Goal: Information Seeking & Learning: Learn about a topic

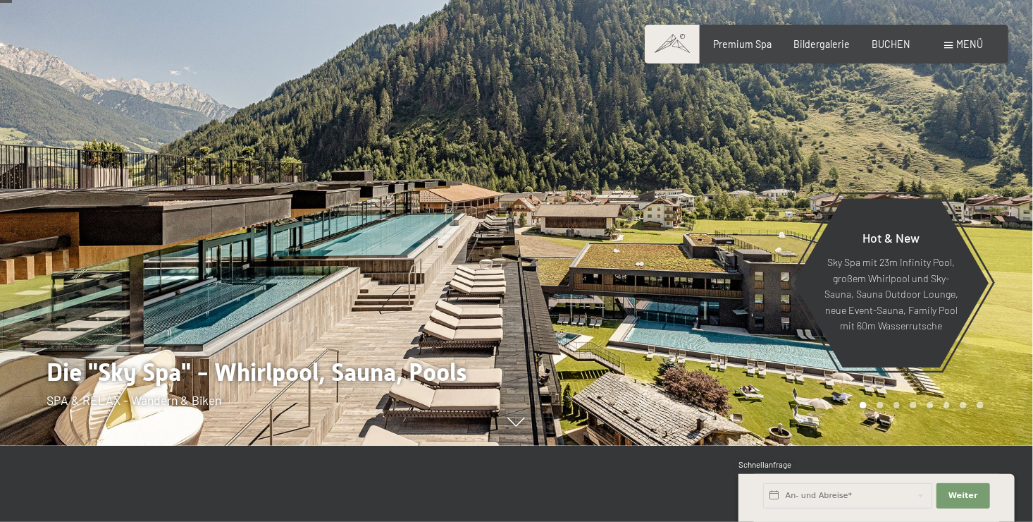
click at [953, 44] on span at bounding box center [949, 45] width 8 height 6
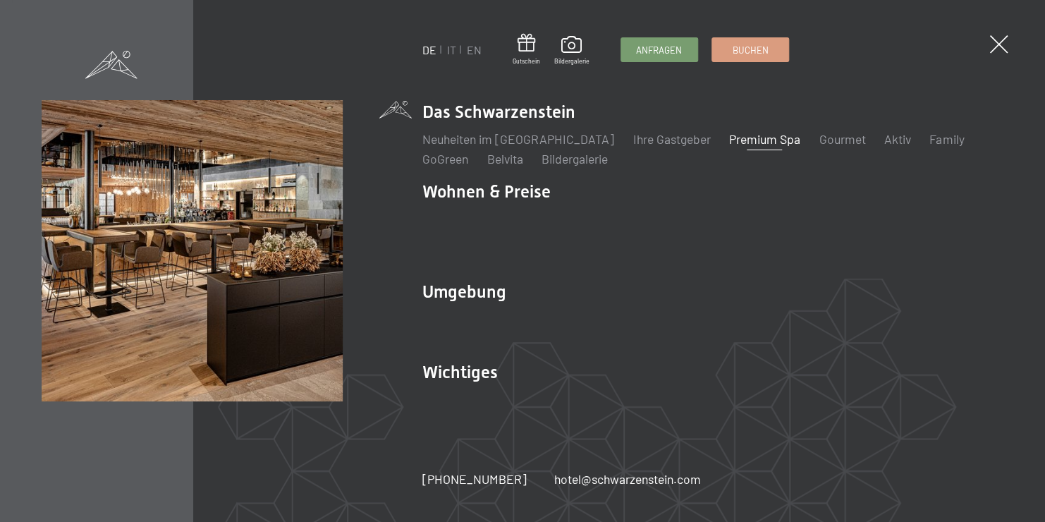
click at [759, 147] on link "Premium Spa" at bounding box center [764, 139] width 71 height 16
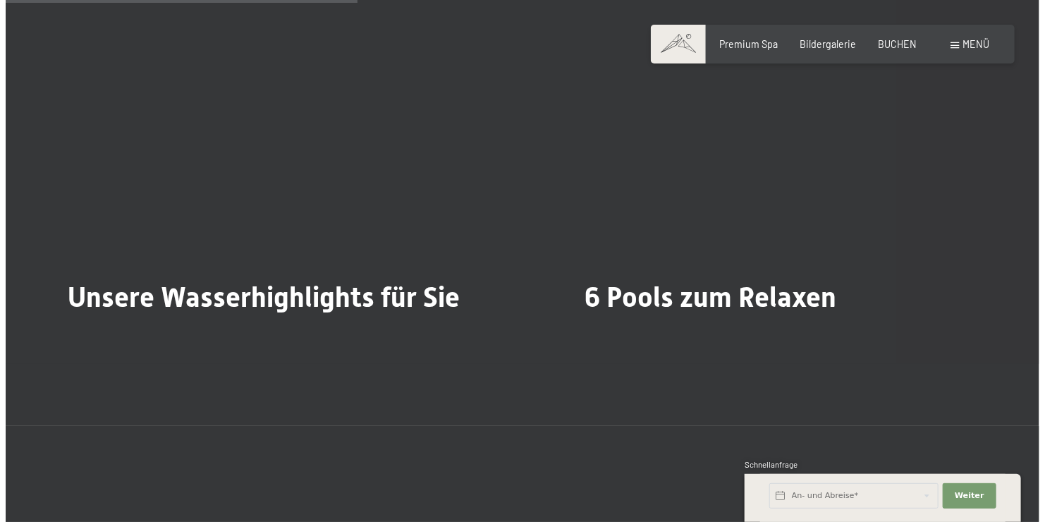
scroll to position [3000, 0]
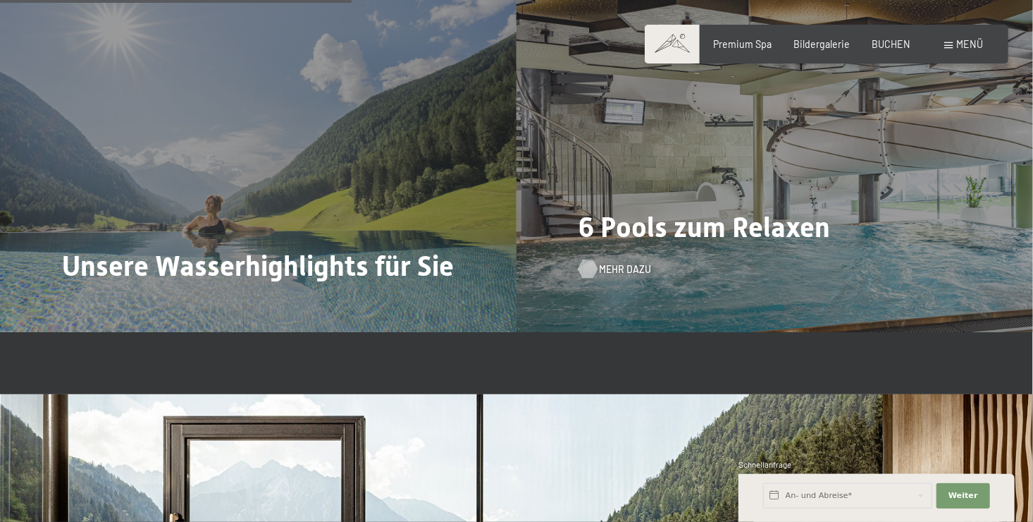
click at [618, 273] on span "Mehr dazu" at bounding box center [625, 269] width 52 height 14
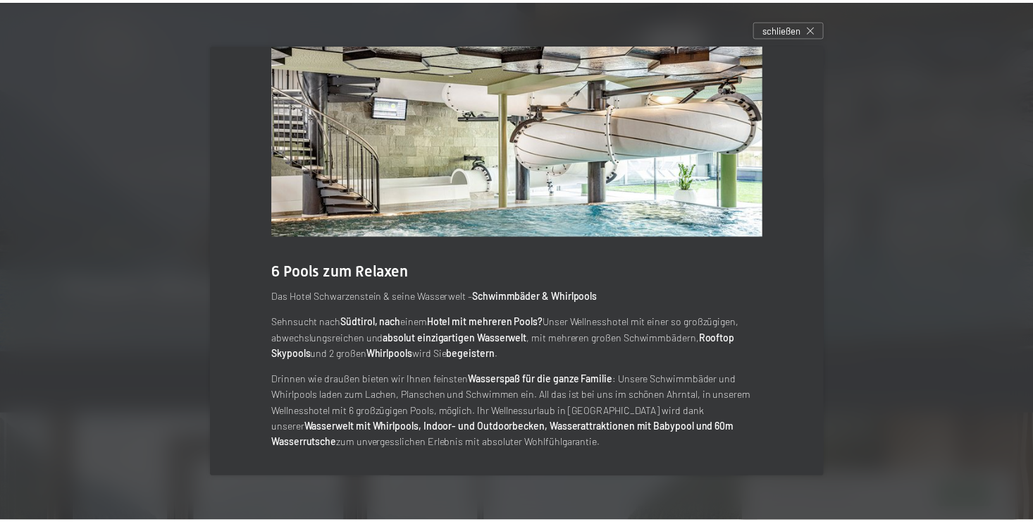
scroll to position [51, 0]
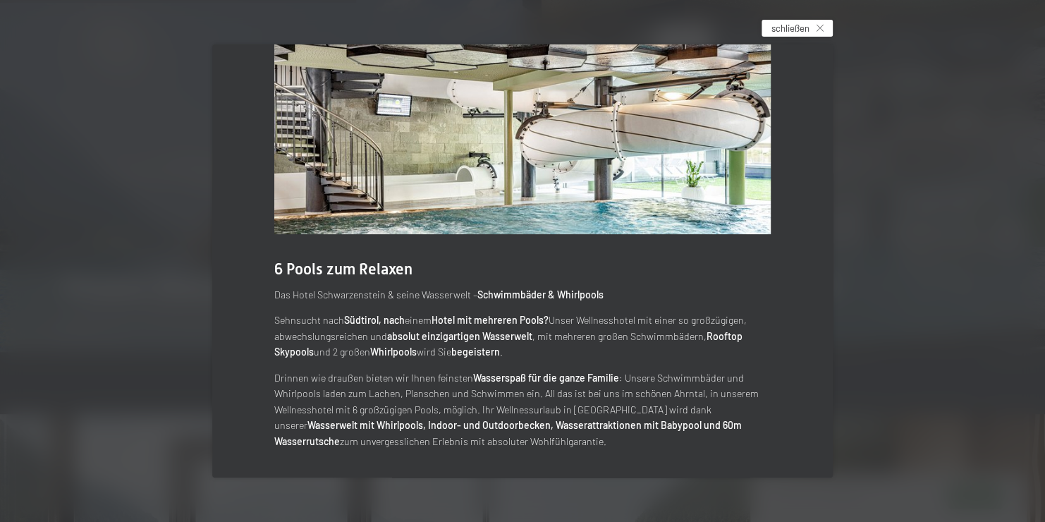
click at [821, 25] on icon at bounding box center [819, 28] width 7 height 7
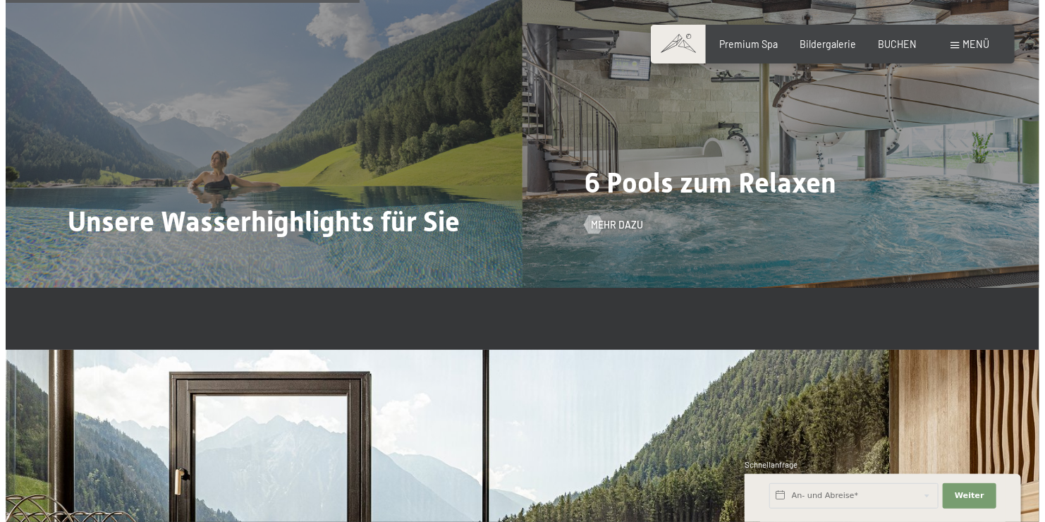
scroll to position [3053, 0]
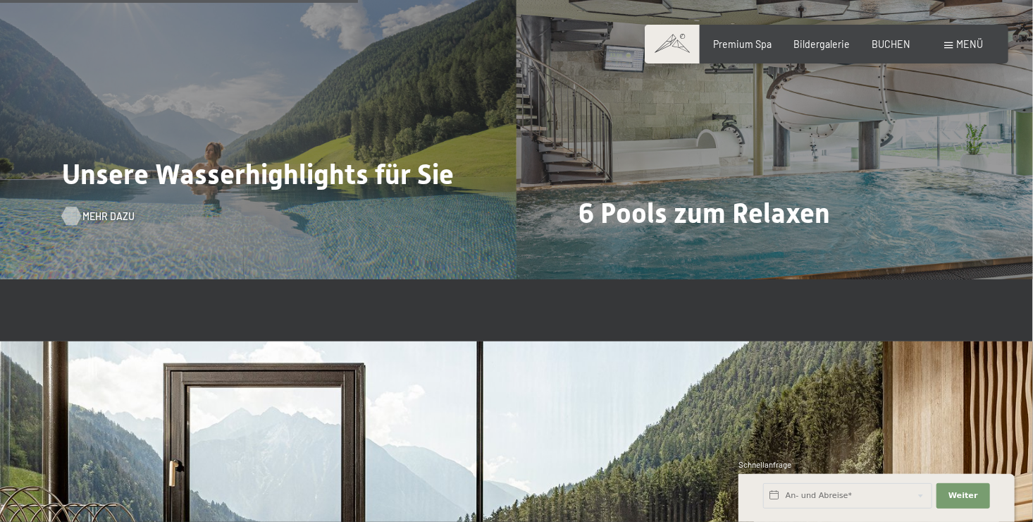
click at [111, 218] on span "Mehr dazu" at bounding box center [108, 216] width 52 height 14
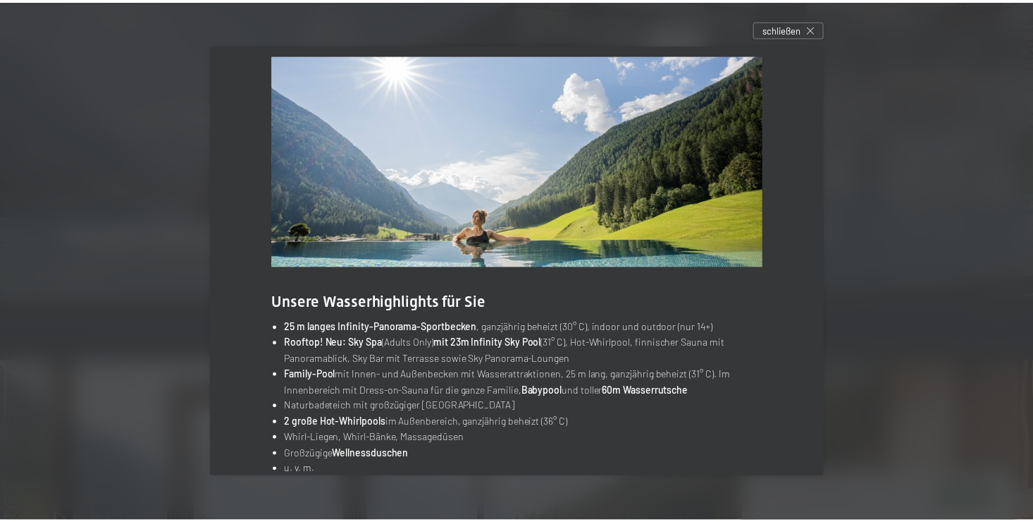
scroll to position [17, 0]
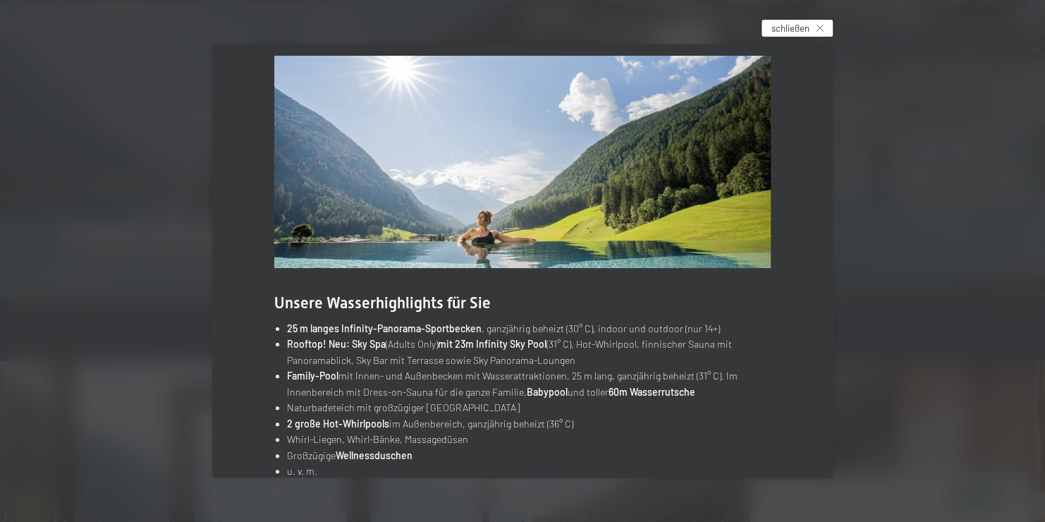
click at [820, 32] on div "schließen" at bounding box center [796, 28] width 71 height 17
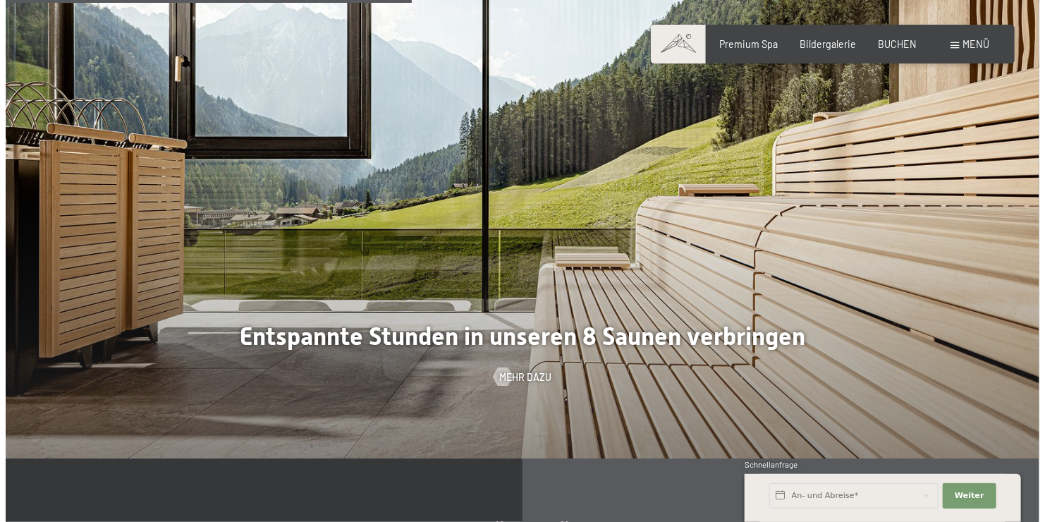
scroll to position [3494, 0]
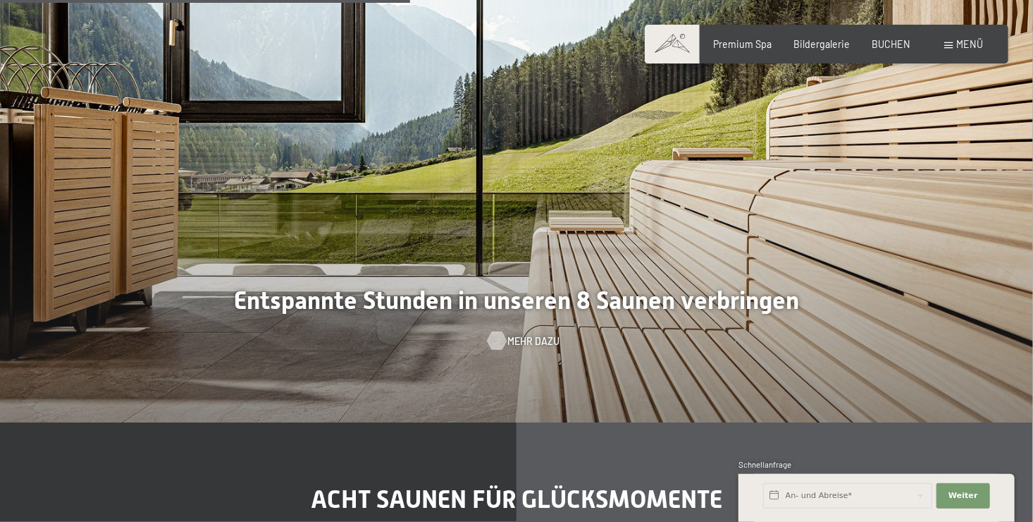
click at [535, 342] on span "Mehr dazu" at bounding box center [533, 341] width 52 height 14
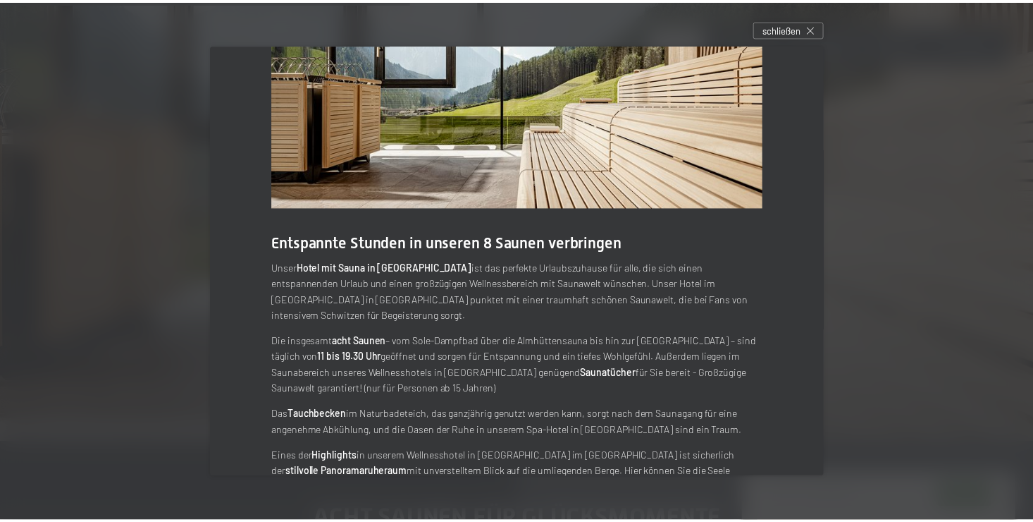
scroll to position [108, 0]
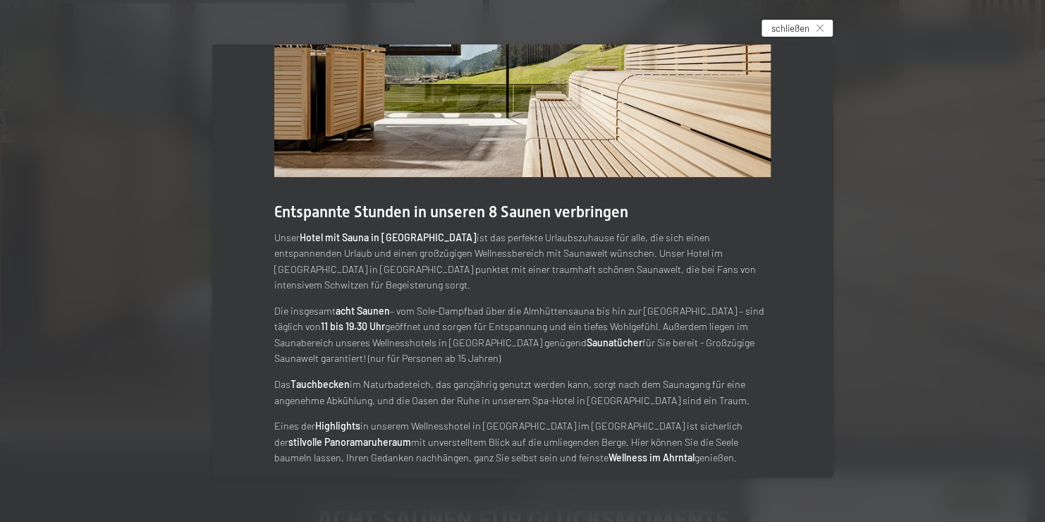
click at [801, 28] on span "schließen" at bounding box center [790, 28] width 38 height 13
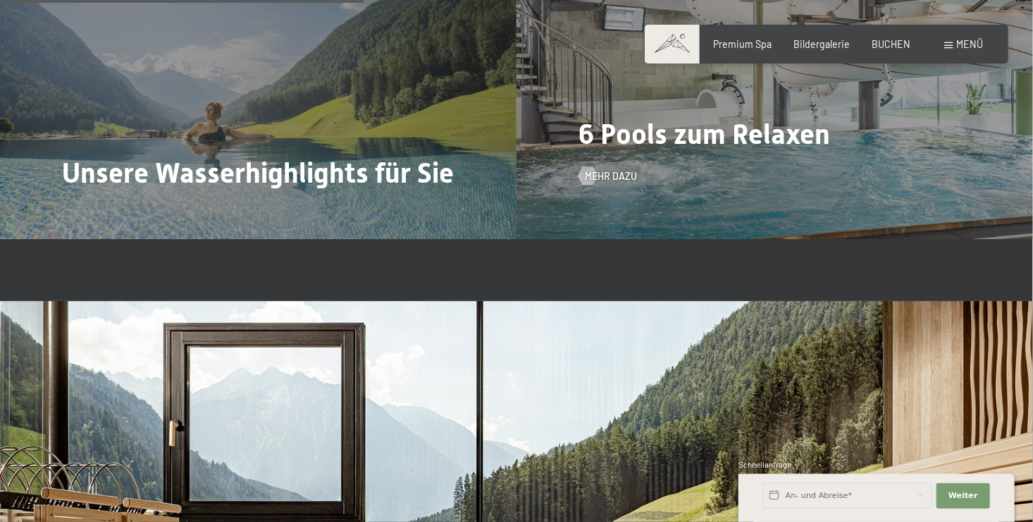
scroll to position [3091, 0]
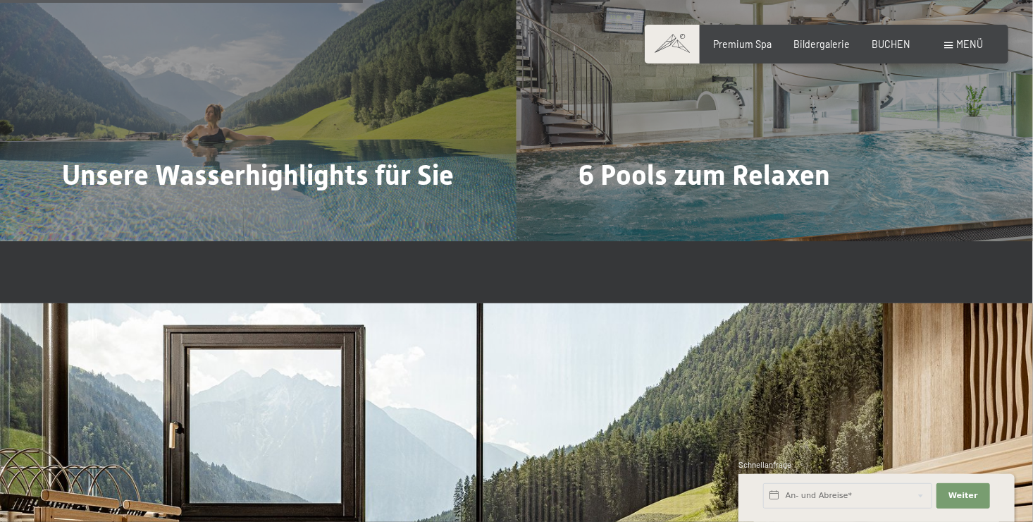
click at [966, 42] on span "Menü" at bounding box center [970, 44] width 27 height 12
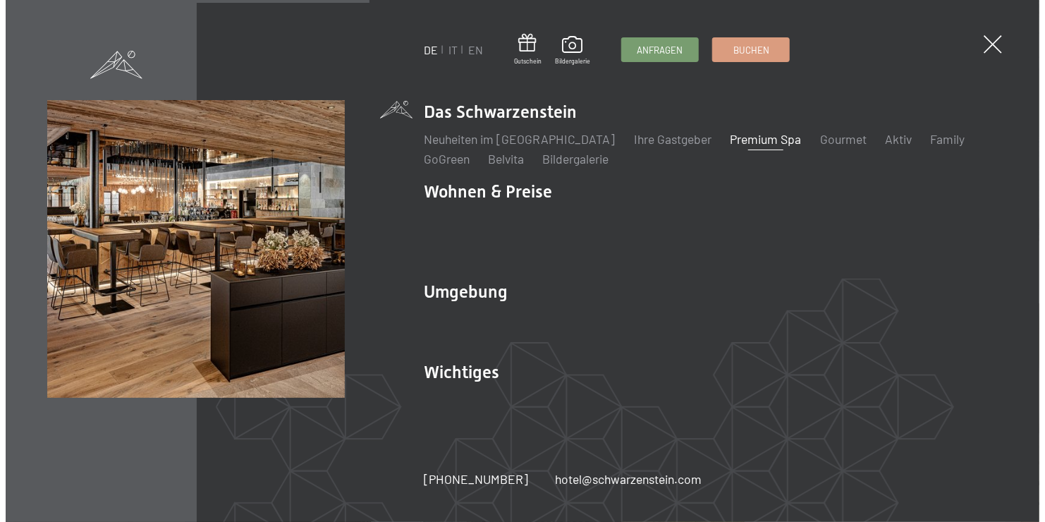
scroll to position [3105, 0]
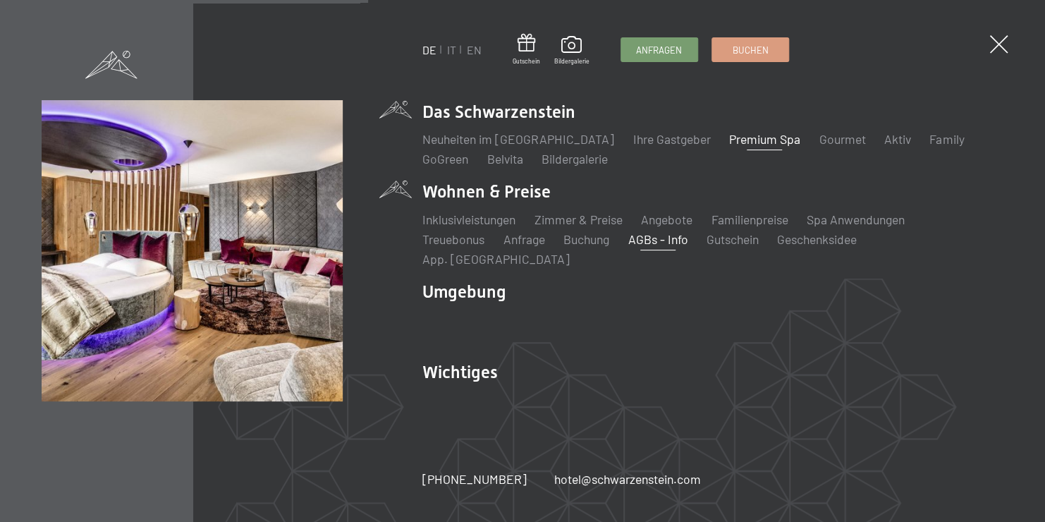
click at [675, 247] on link "AGBs - Info" at bounding box center [657, 239] width 60 height 16
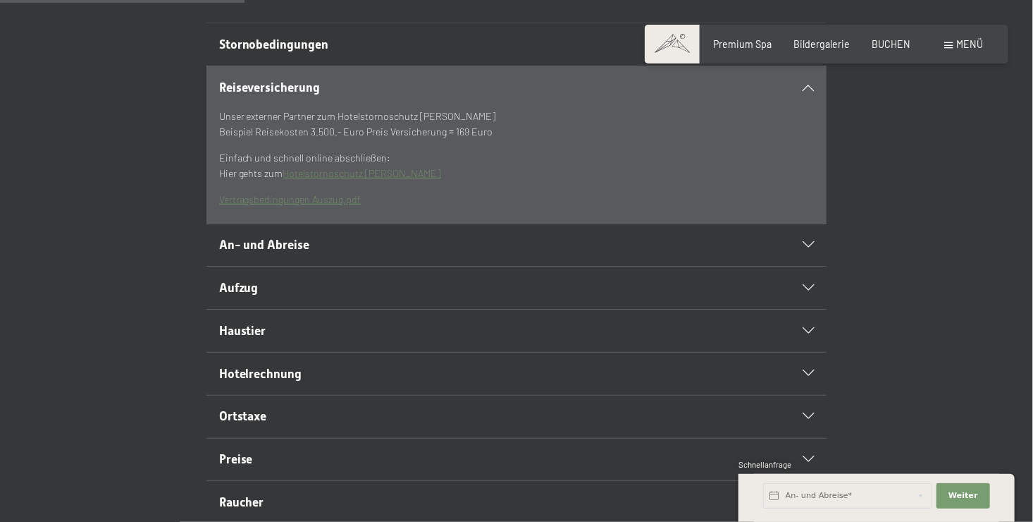
scroll to position [372, 0]
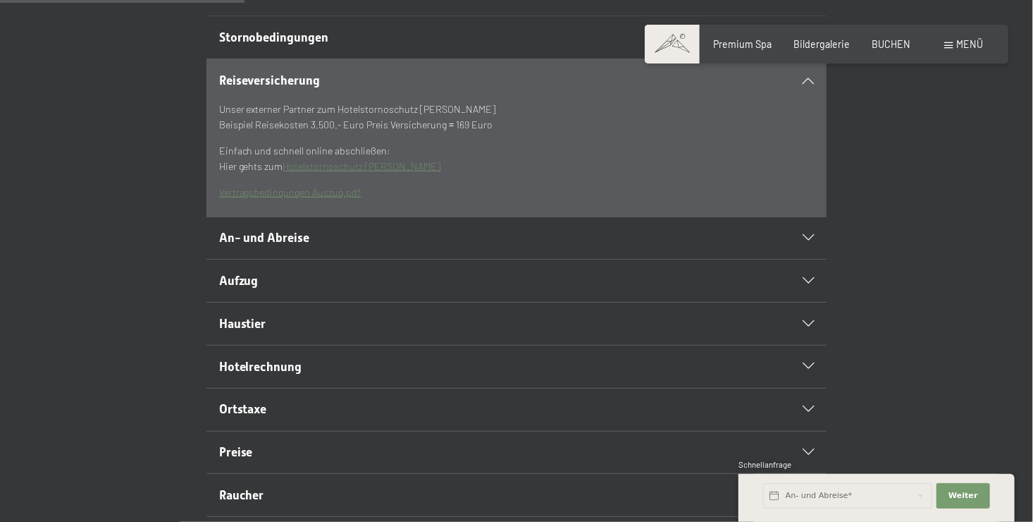
click at [677, 254] on div "An- und Abreise" at bounding box center [517, 238] width 596 height 42
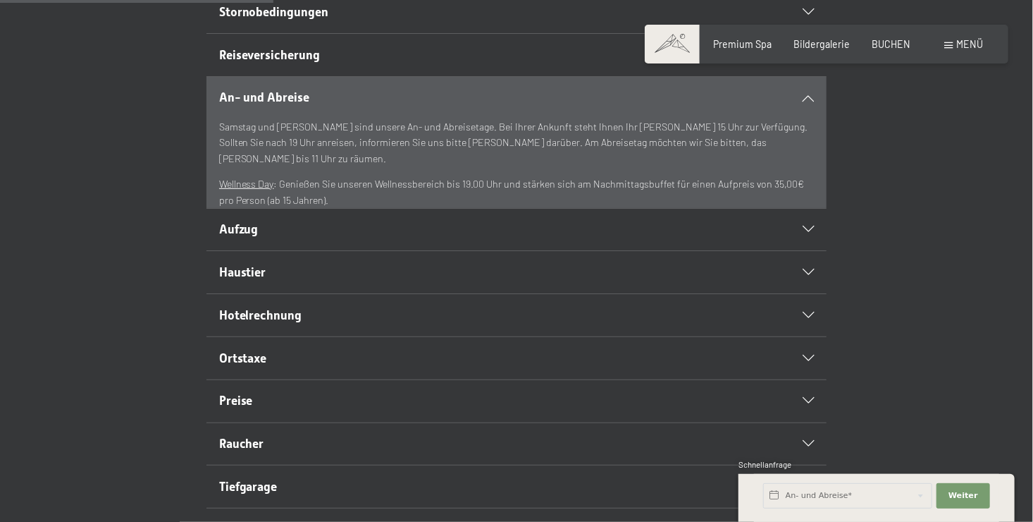
scroll to position [412, 0]
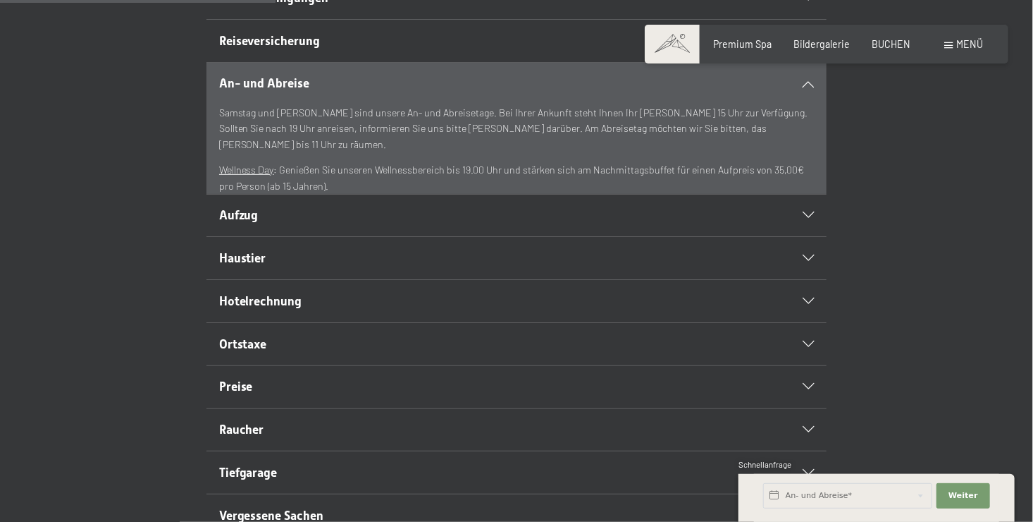
click at [672, 224] on h2 "Aufzug" at bounding box center [487, 216] width 536 height 18
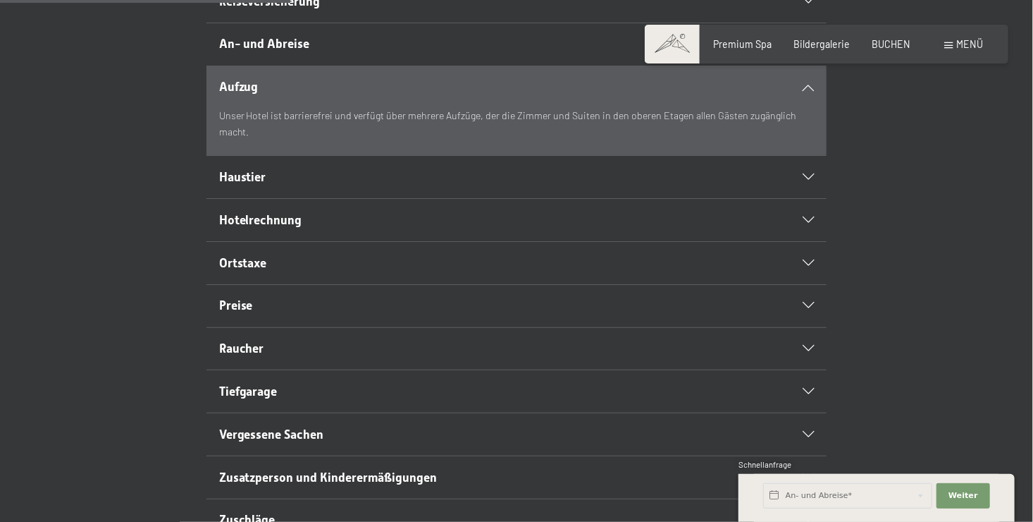
scroll to position [462, 0]
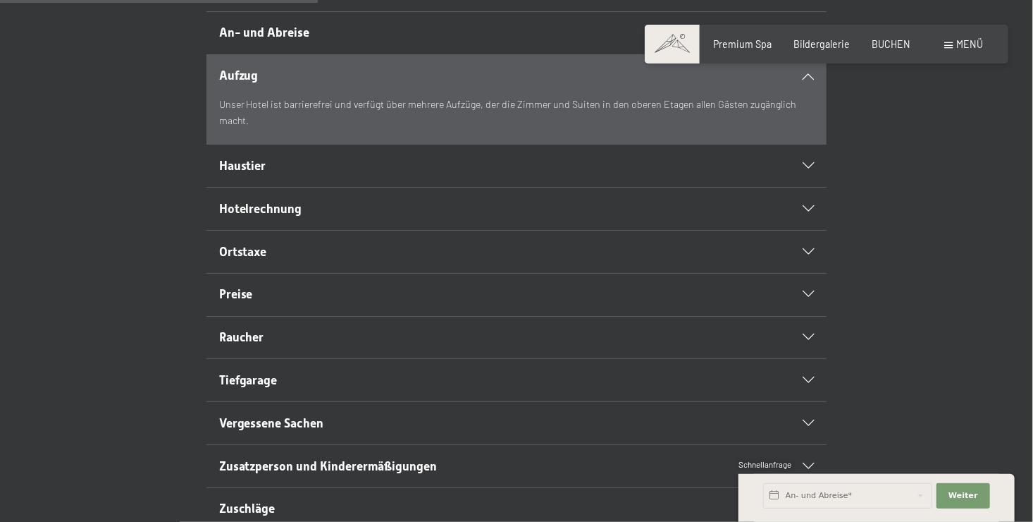
click at [356, 303] on h2 "Preise" at bounding box center [487, 294] width 536 height 18
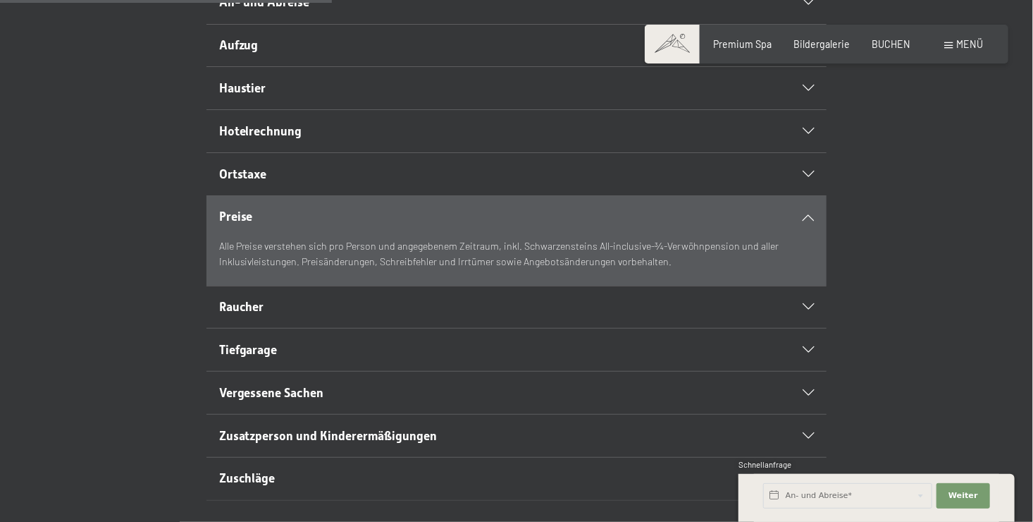
scroll to position [498, 0]
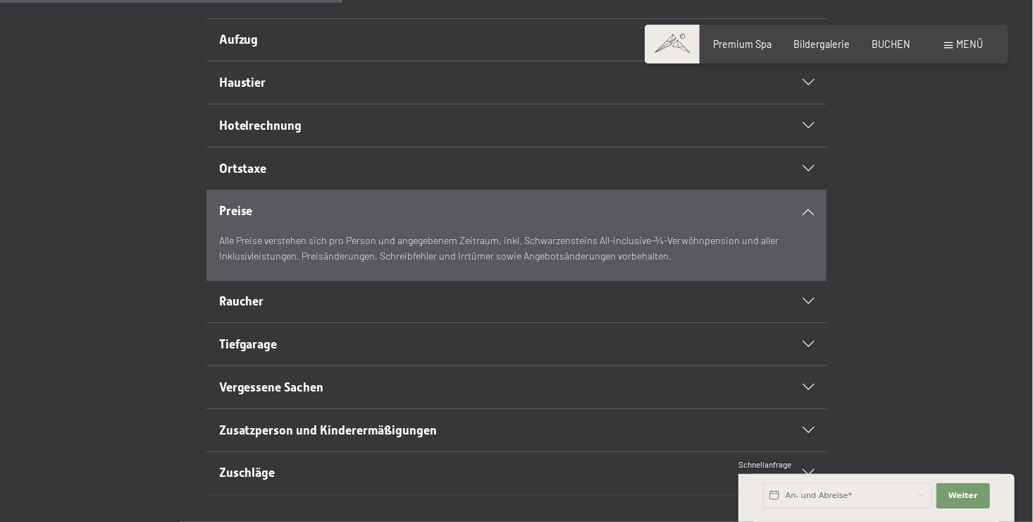
click at [342, 310] on h2 "Raucher" at bounding box center [487, 301] width 536 height 18
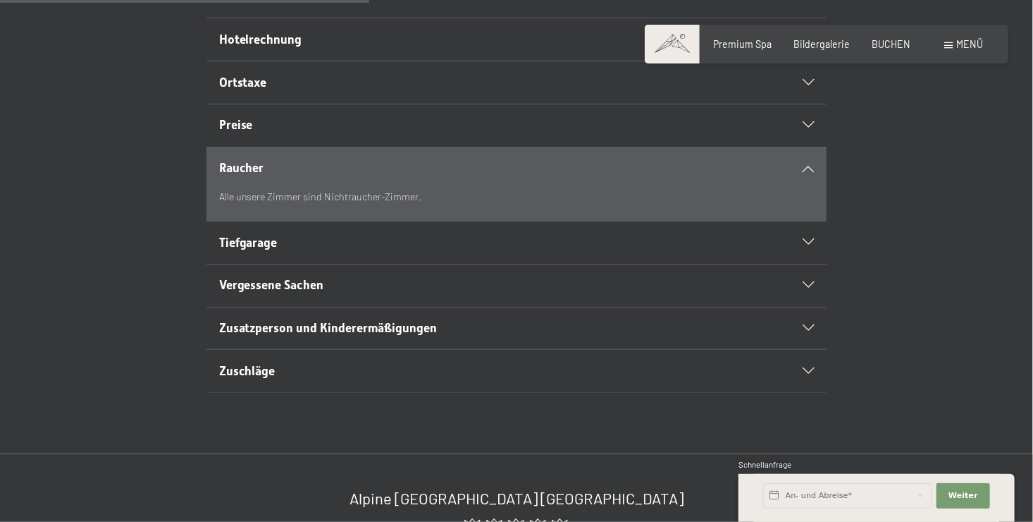
scroll to position [598, 0]
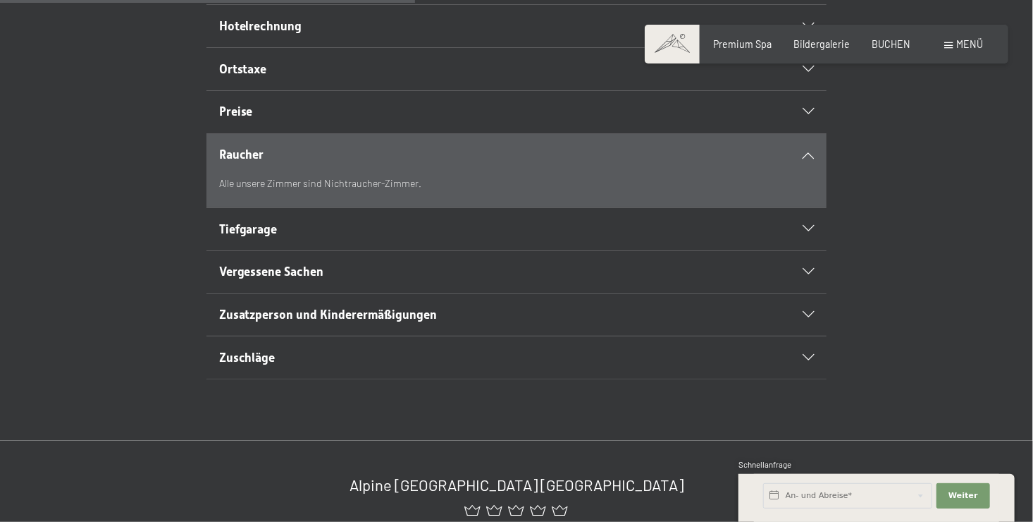
click at [331, 321] on span "Zusatzperson und Kinderermäßigungen" at bounding box center [328, 314] width 218 height 14
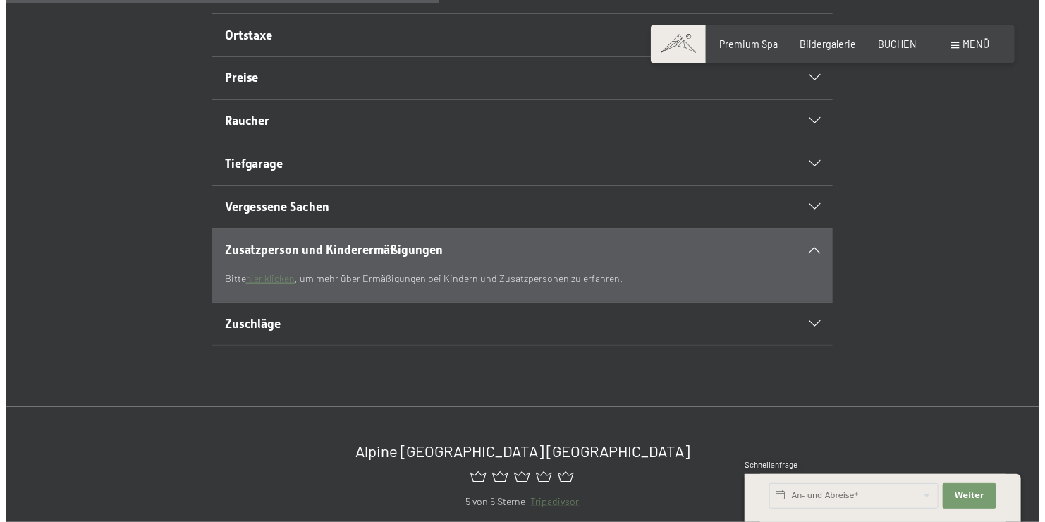
scroll to position [627, 0]
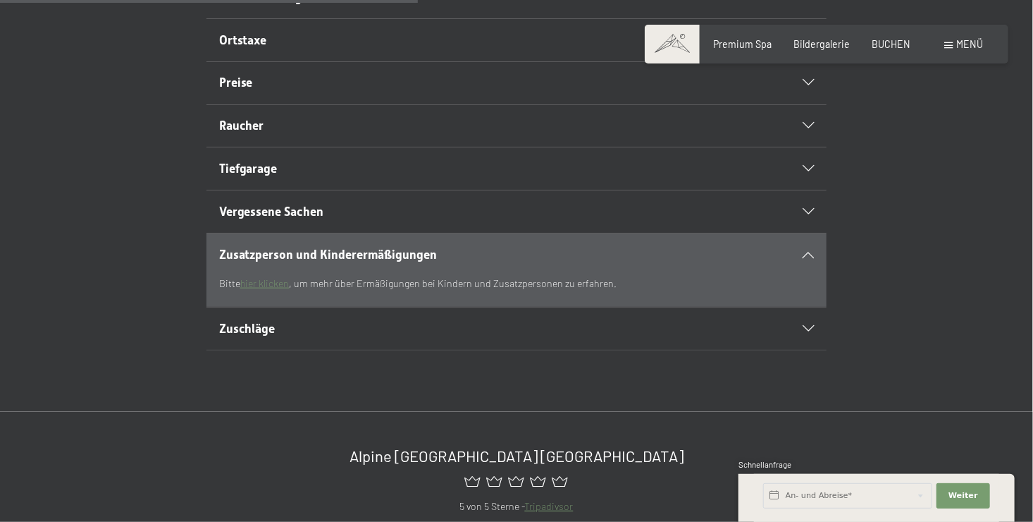
click at [949, 48] on span at bounding box center [949, 45] width 8 height 6
